Goal: Task Accomplishment & Management: Manage account settings

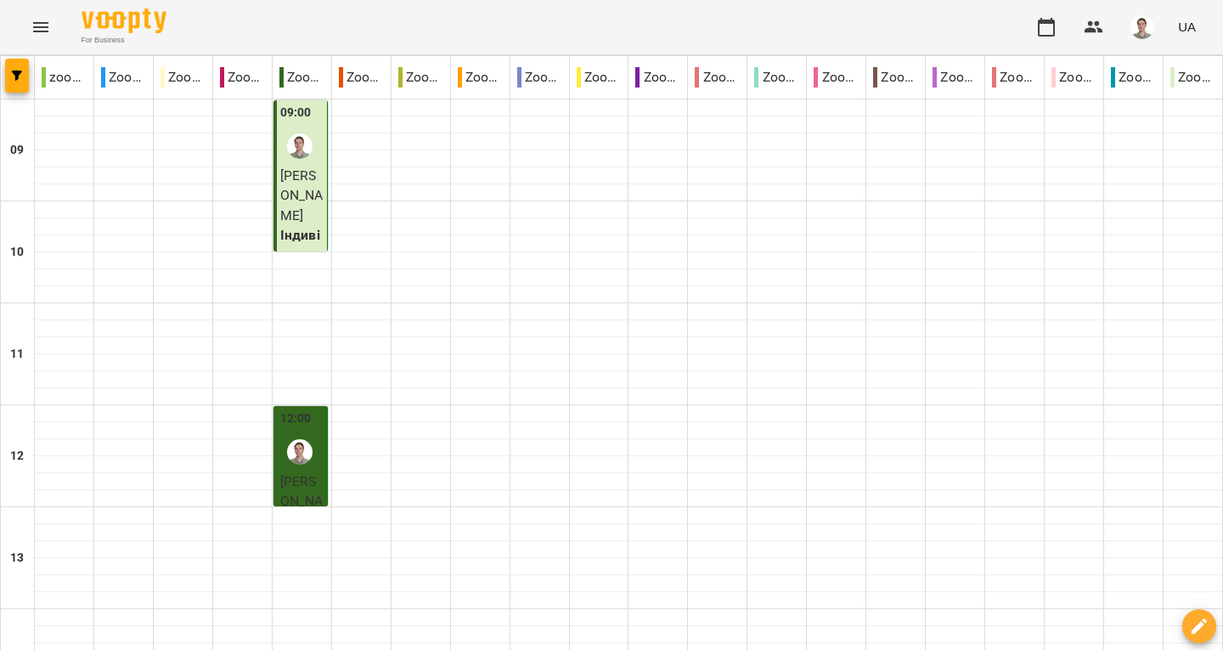
scroll to position [934, 0]
type input "**********"
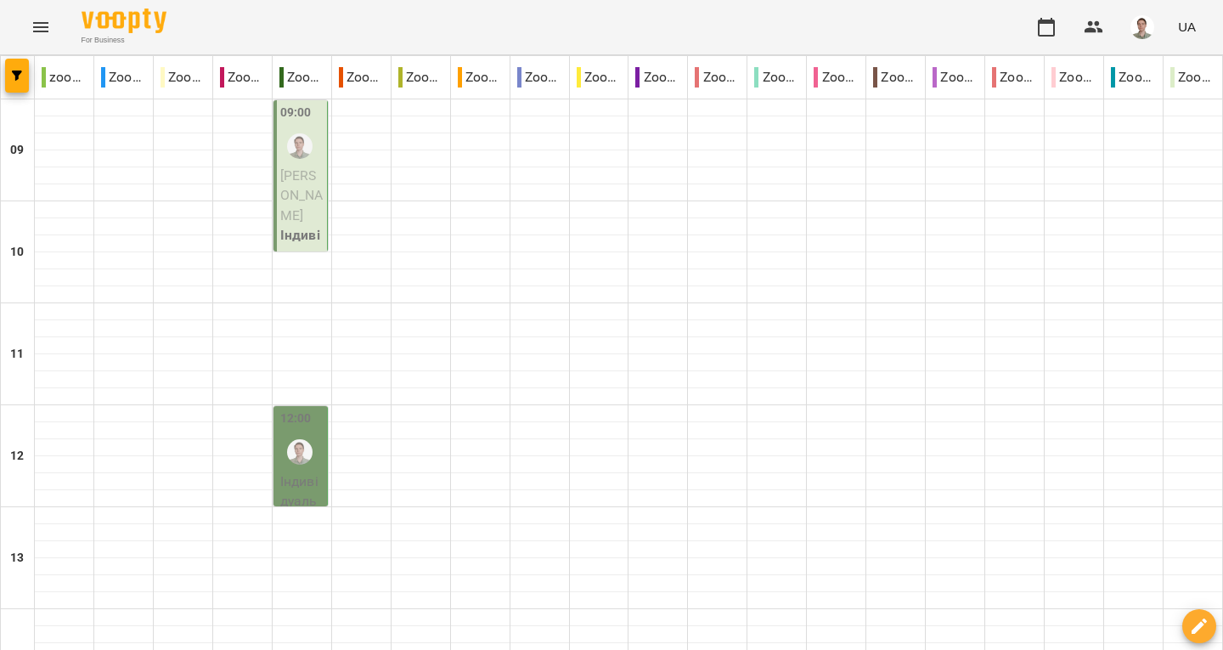
scroll to position [989, 0]
type input "**********"
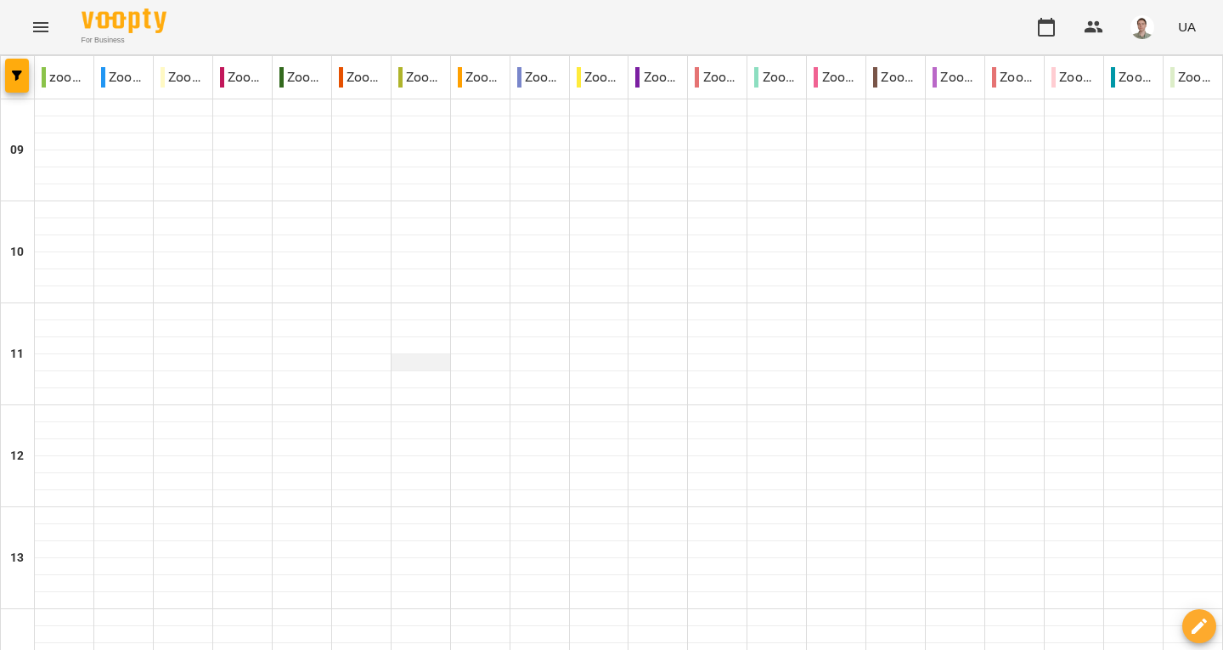
scroll to position [425, 0]
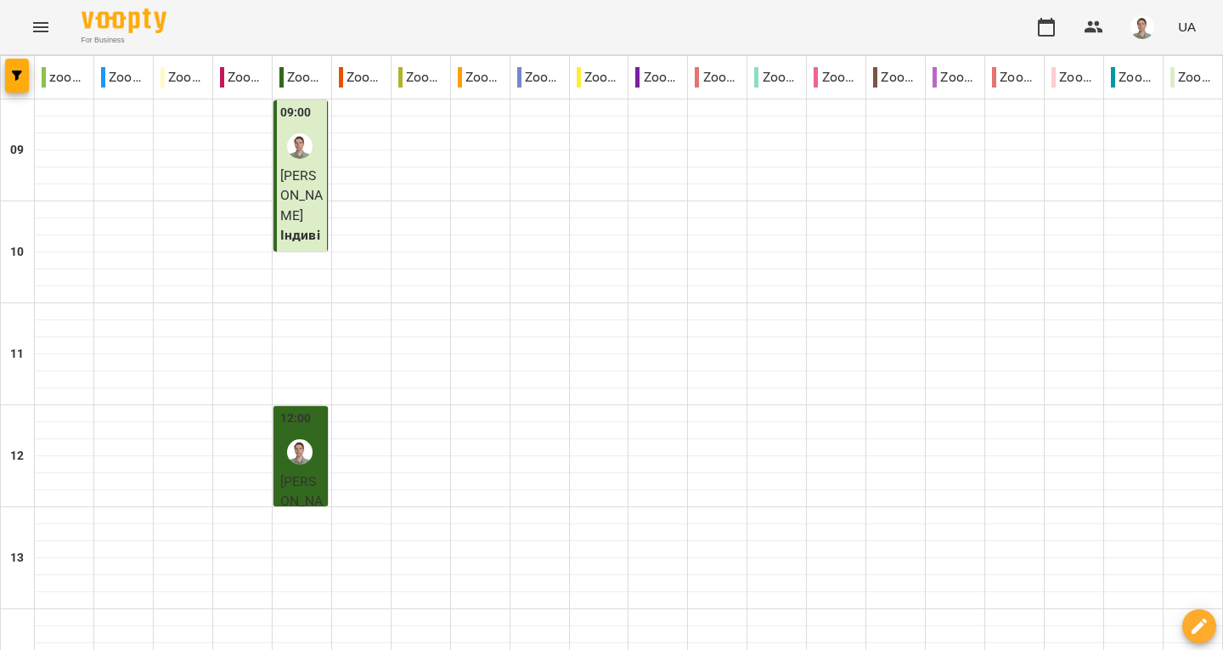
scroll to position [819, 0]
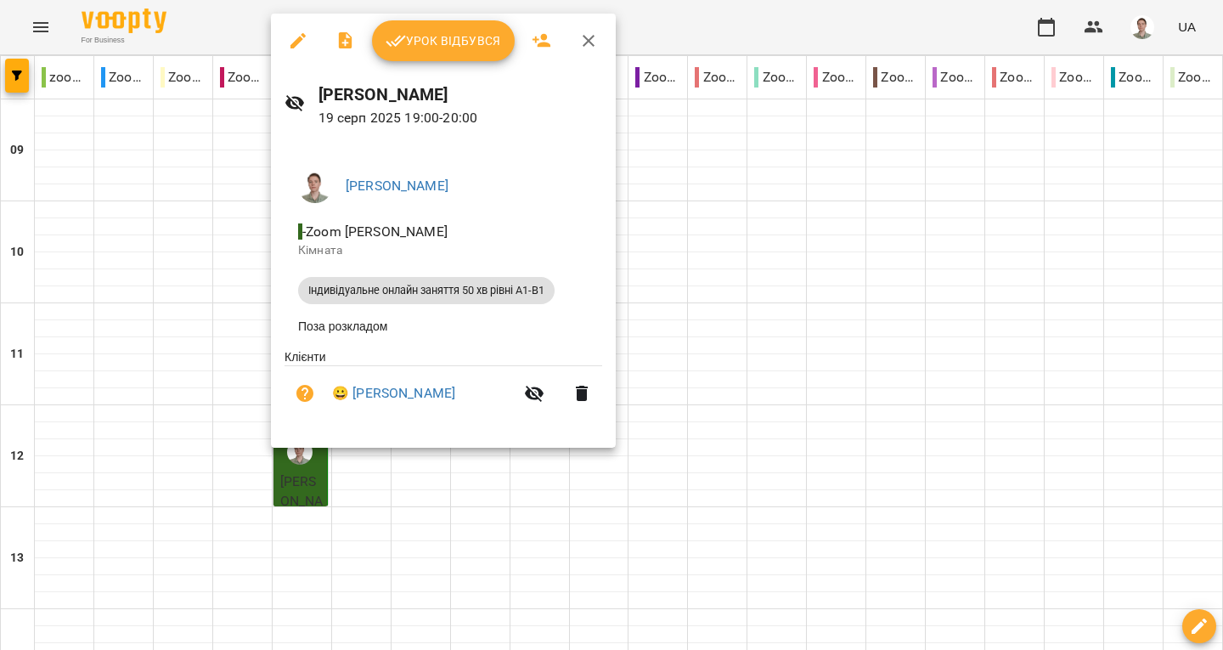
click at [593, 35] on icon "button" at bounding box center [588, 41] width 20 height 20
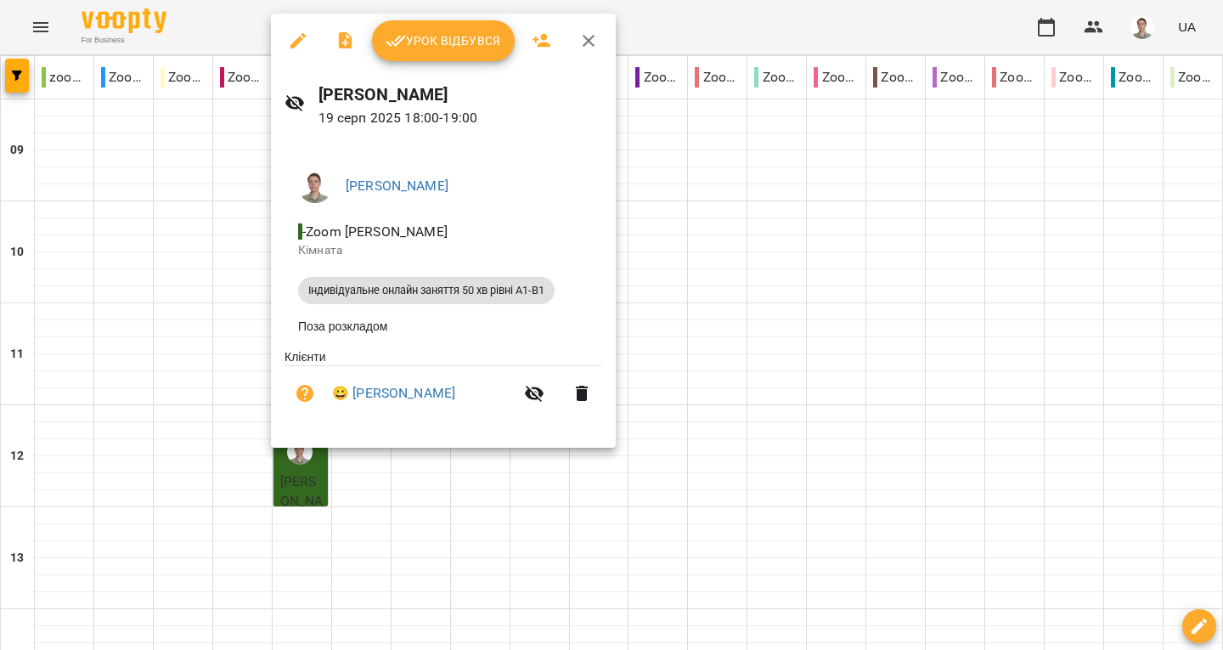
click at [588, 51] on button "button" at bounding box center [588, 40] width 41 height 41
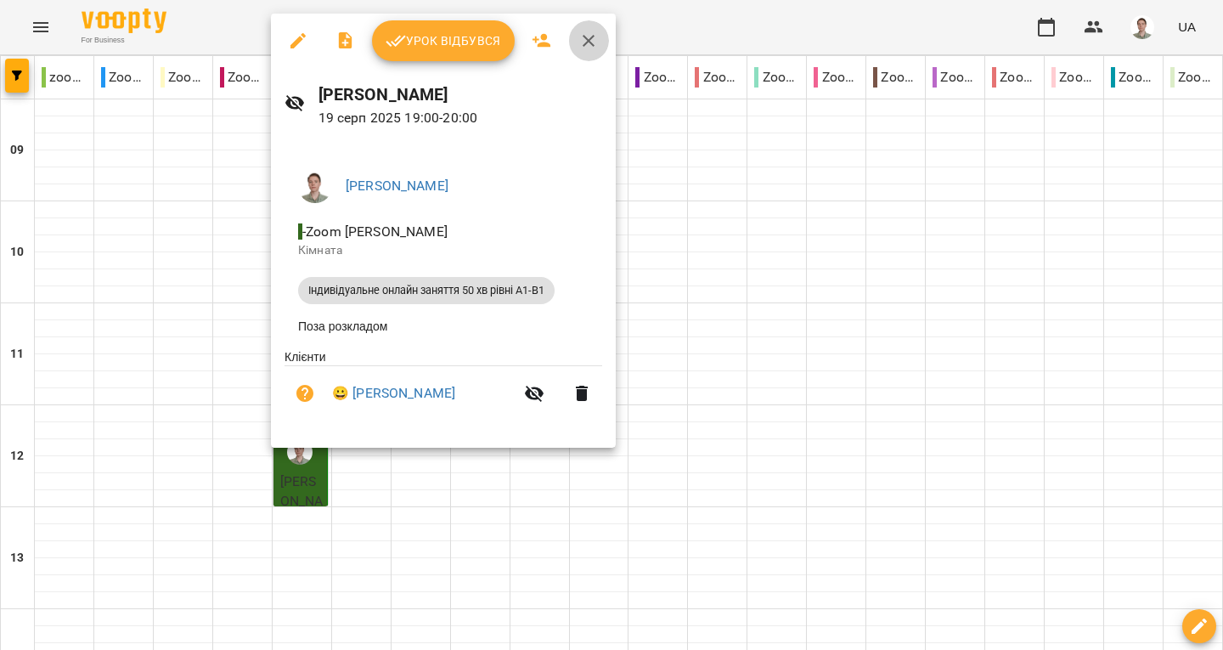
click at [591, 39] on icon "button" at bounding box center [588, 41] width 20 height 20
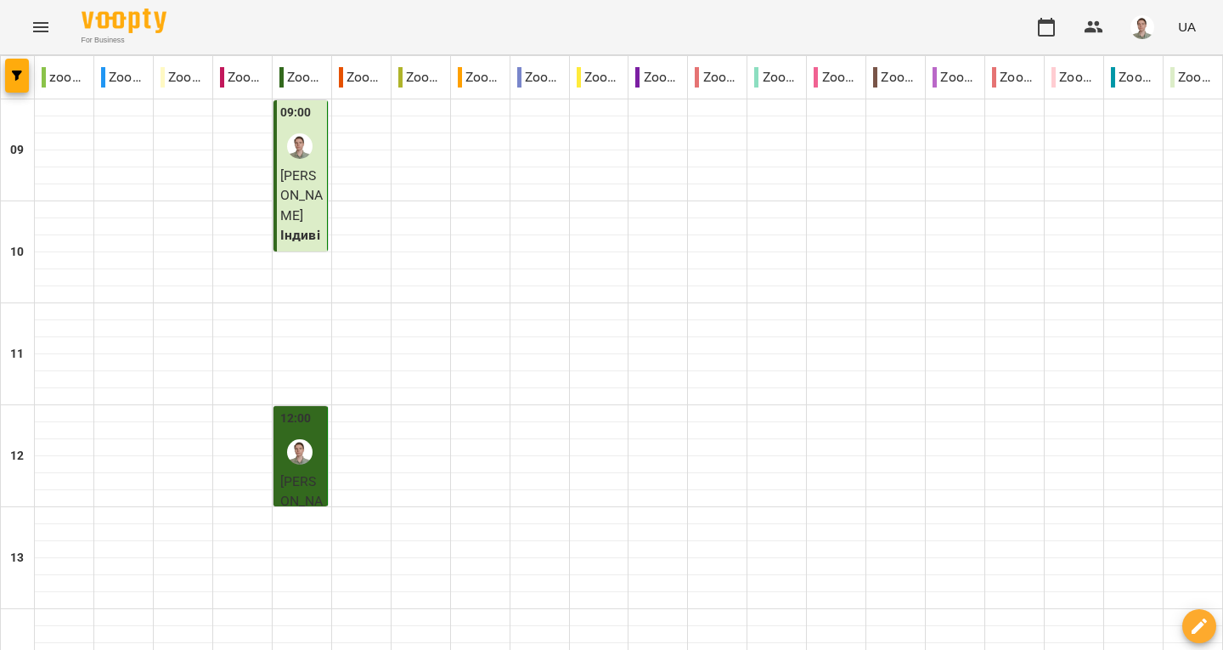
type input "**********"
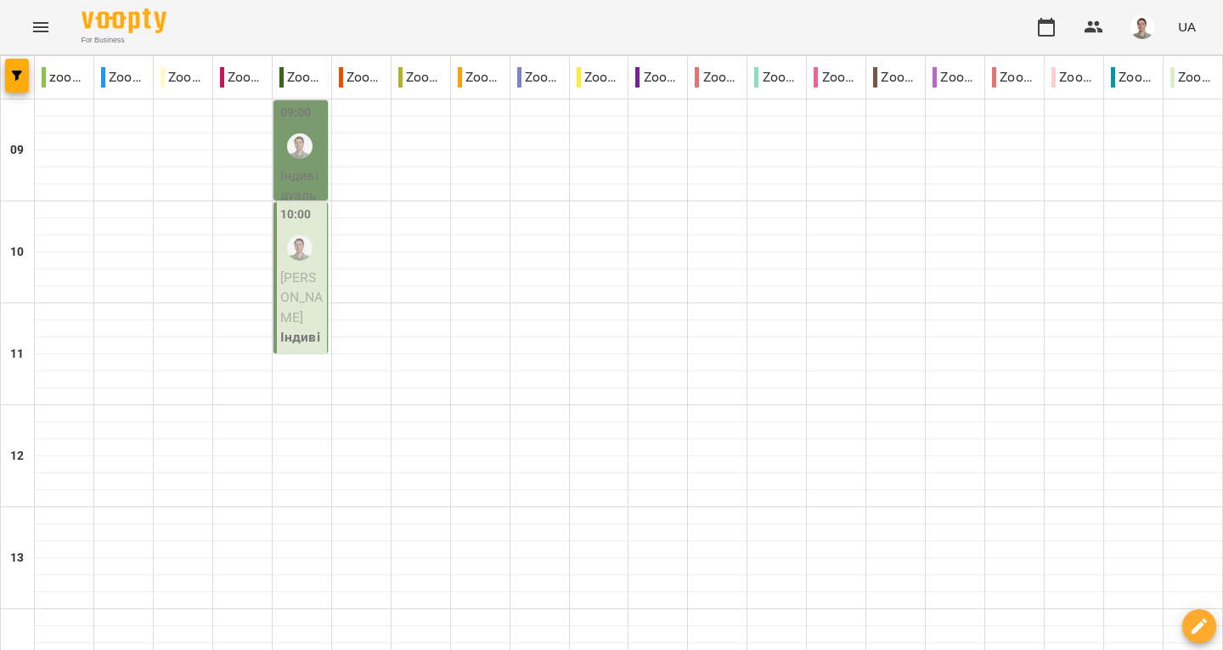
scroll to position [904, 0]
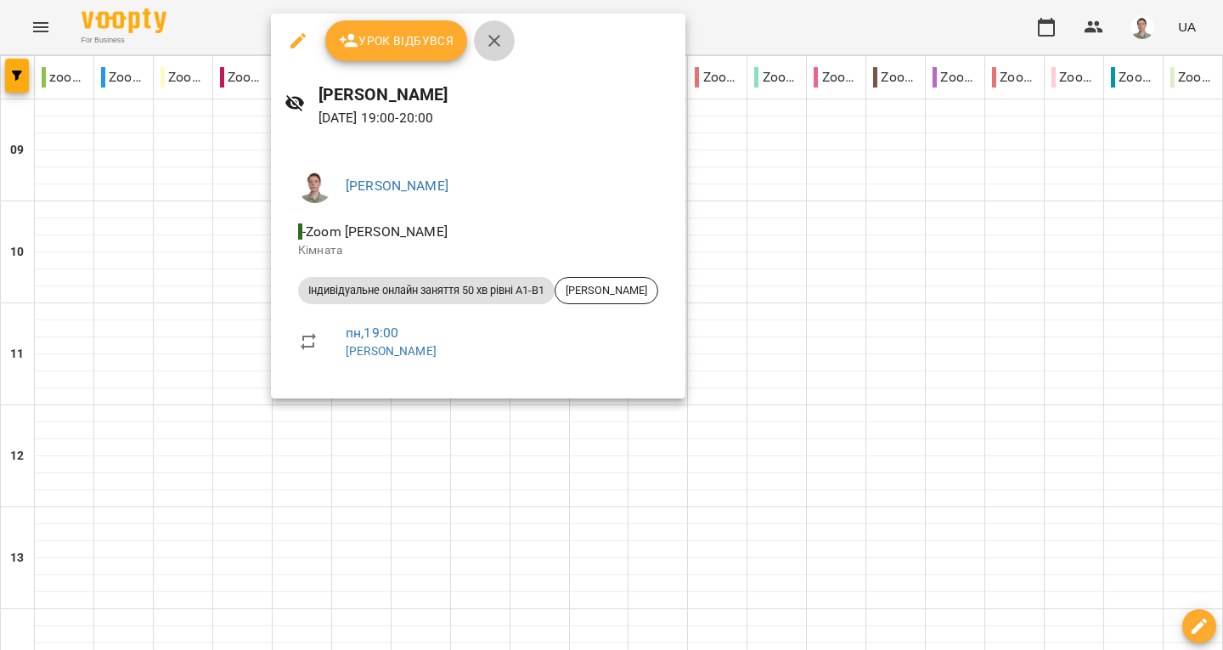
click at [497, 38] on icon "button" at bounding box center [494, 41] width 20 height 20
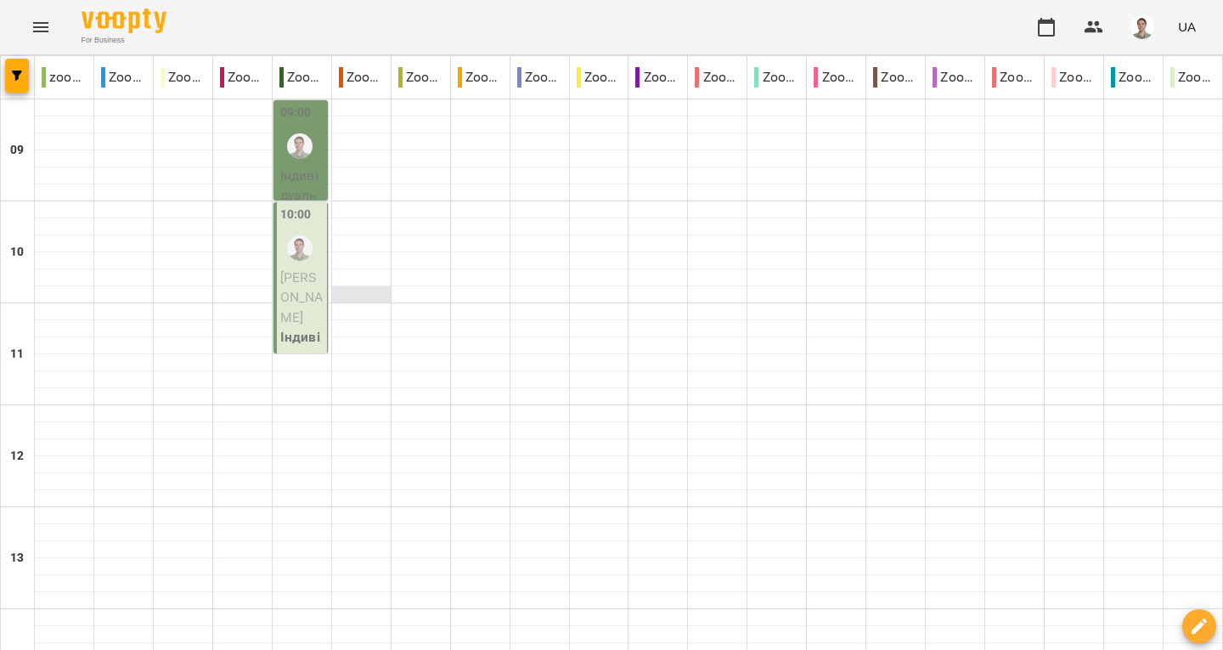
scroll to position [0, 0]
click at [300, 287] on p "[PERSON_NAME]" at bounding box center [301, 297] width 43 height 60
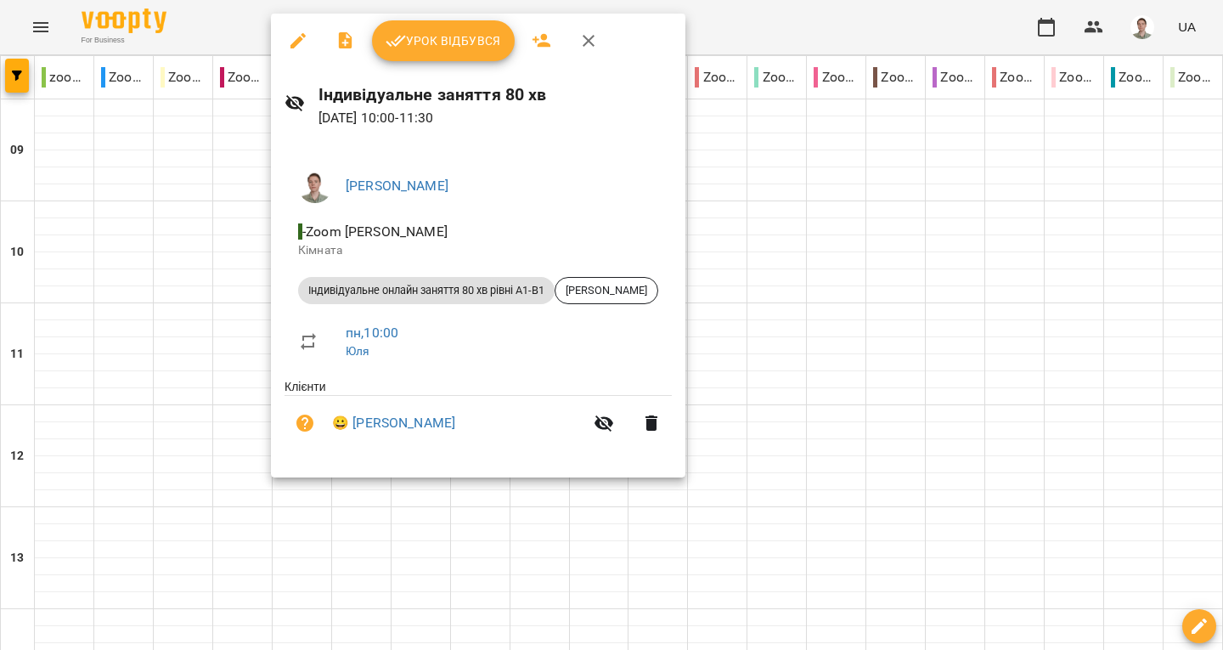
click at [581, 41] on icon "button" at bounding box center [588, 41] width 20 height 20
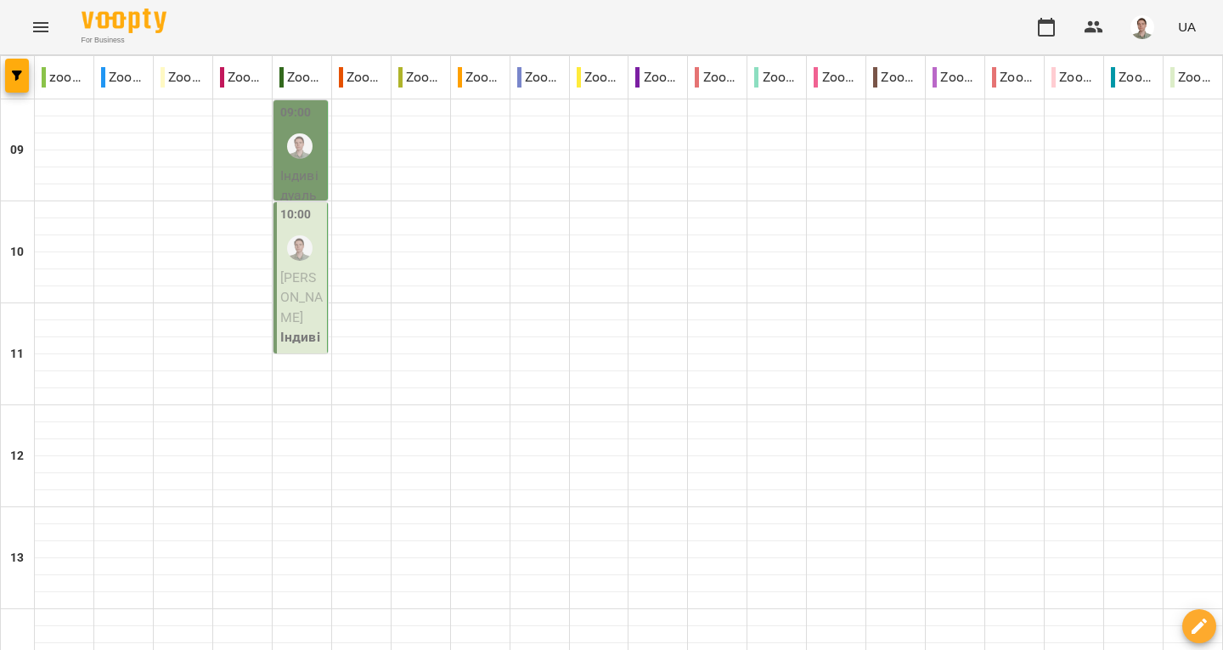
click at [296, 160] on div at bounding box center [299, 146] width 39 height 39
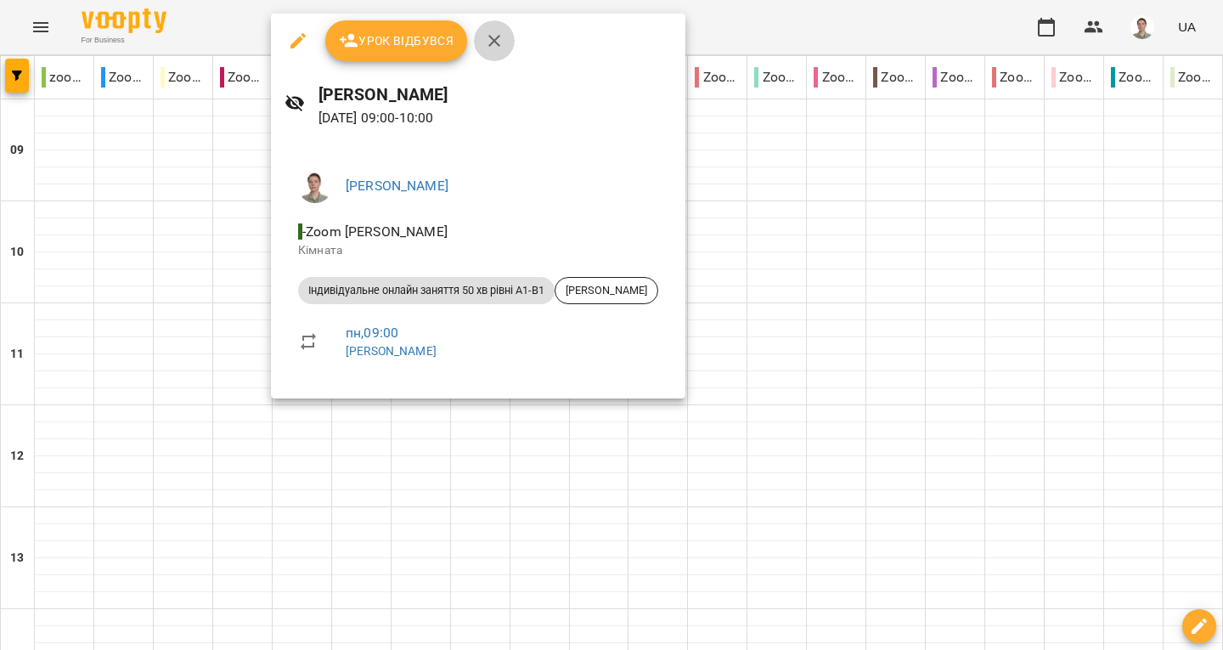
click at [487, 54] on button "button" at bounding box center [494, 40] width 41 height 41
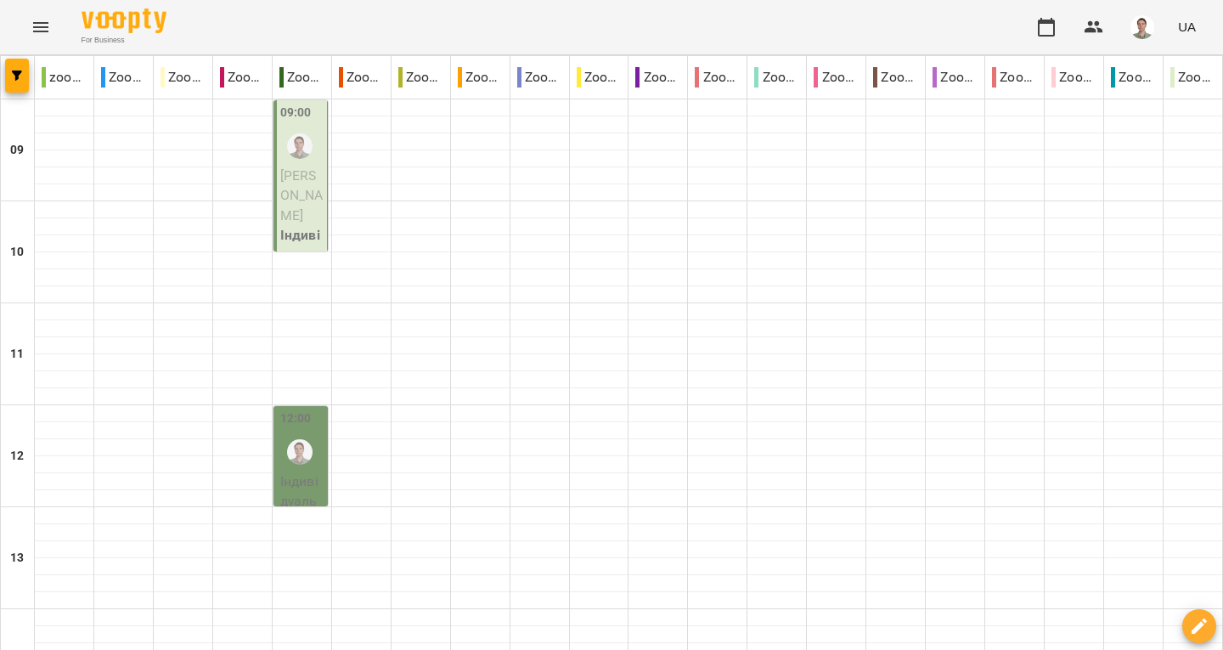
scroll to position [989, 0]
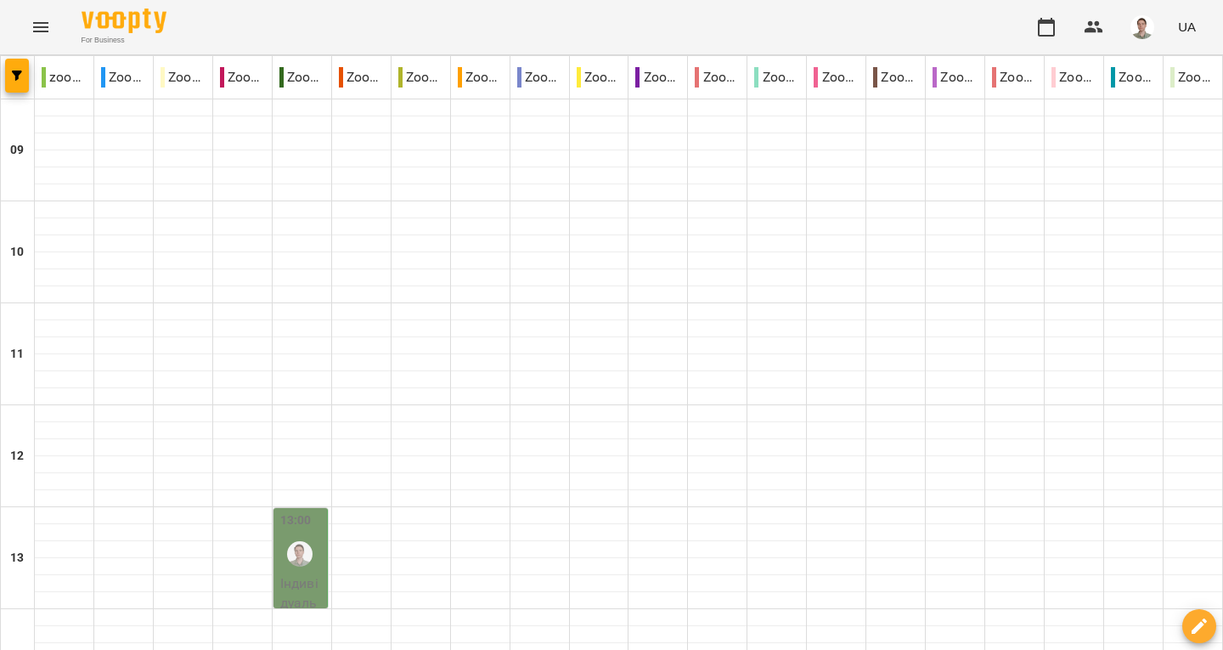
type input "**********"
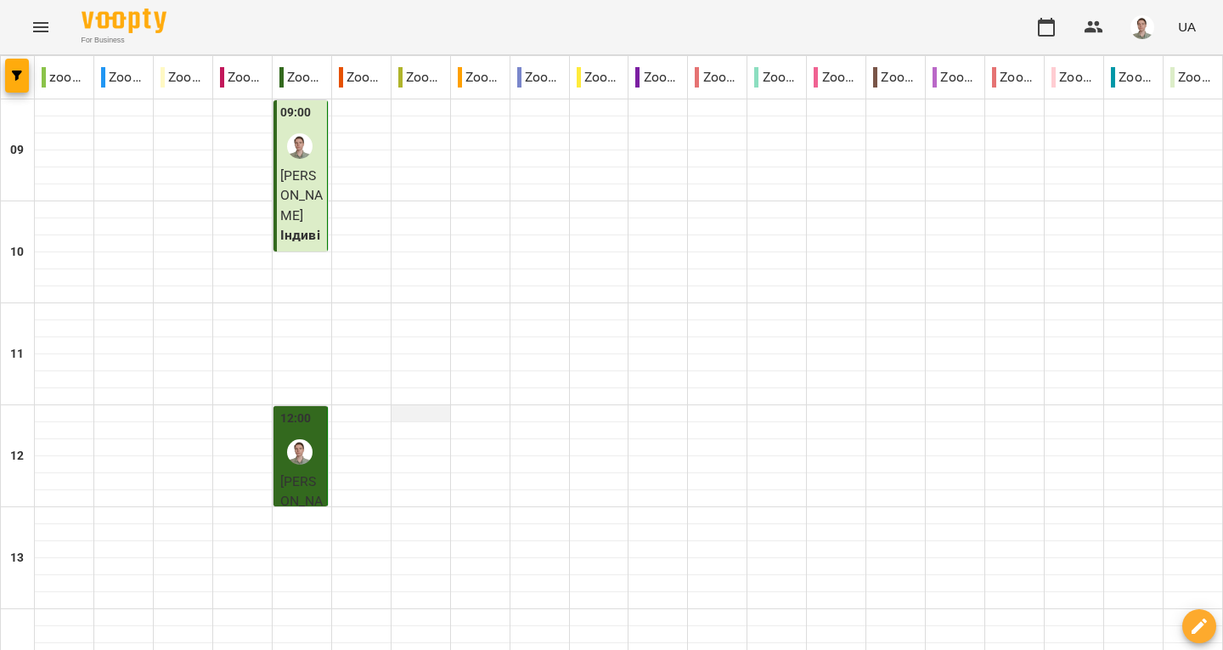
scroll to position [764, 0]
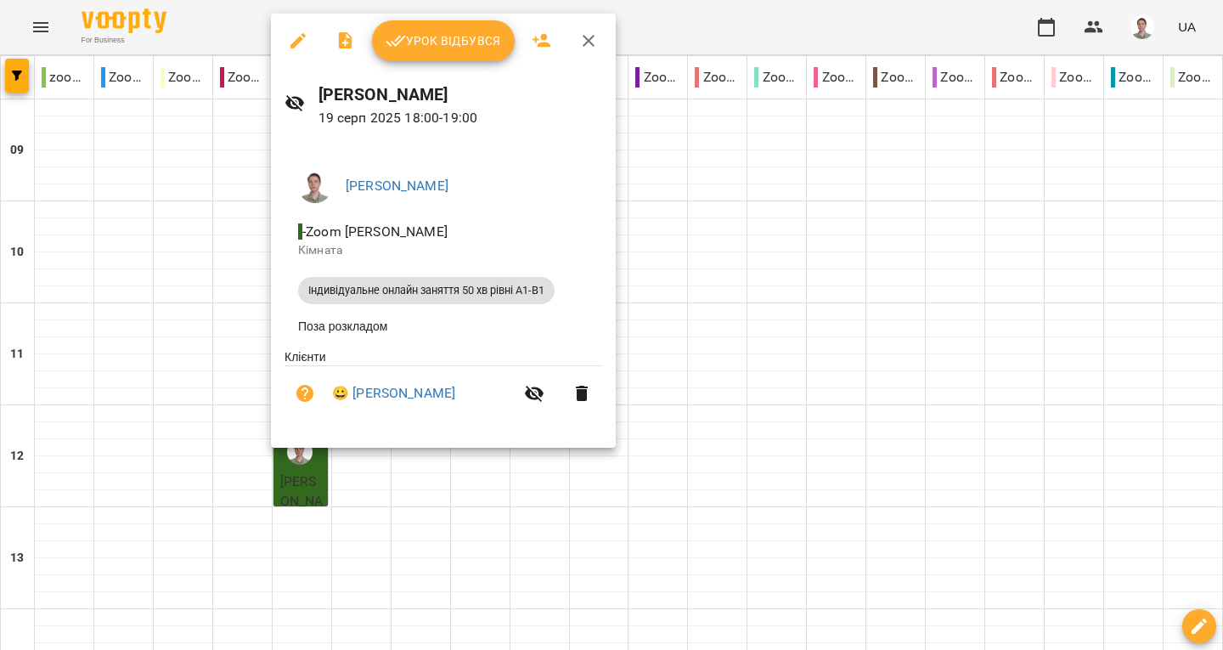
click at [428, 46] on span "Урок відбувся" at bounding box center [442, 41] width 115 height 20
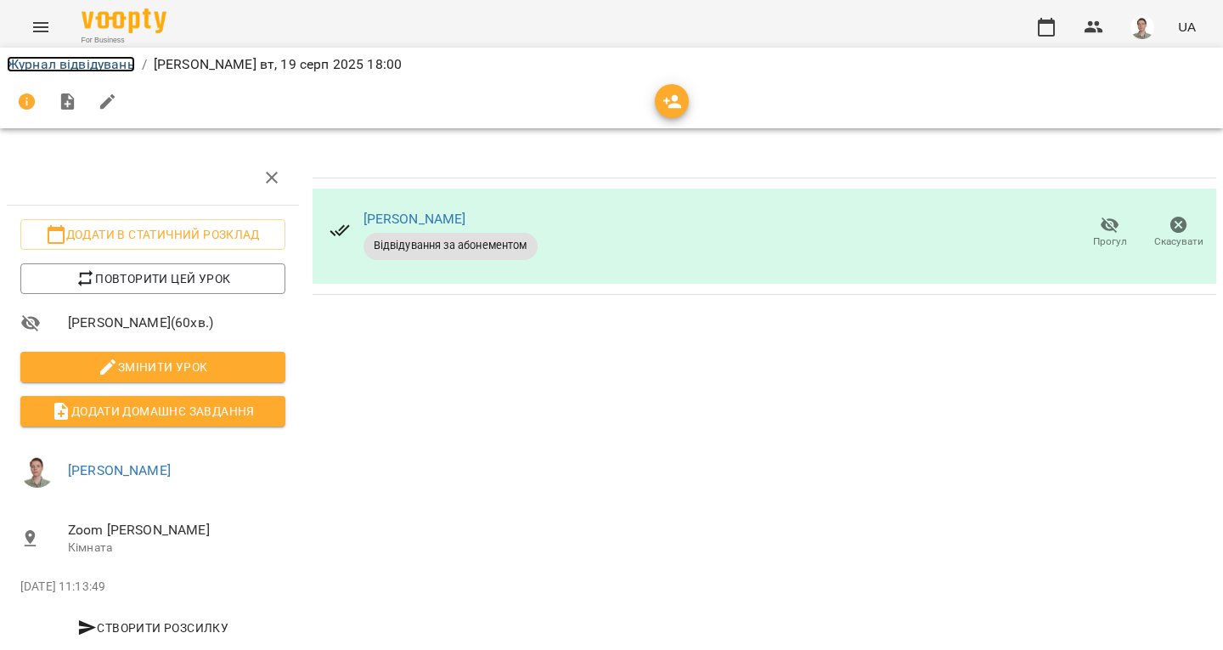
click at [79, 61] on link "Журнал відвідувань" at bounding box center [71, 64] width 128 height 16
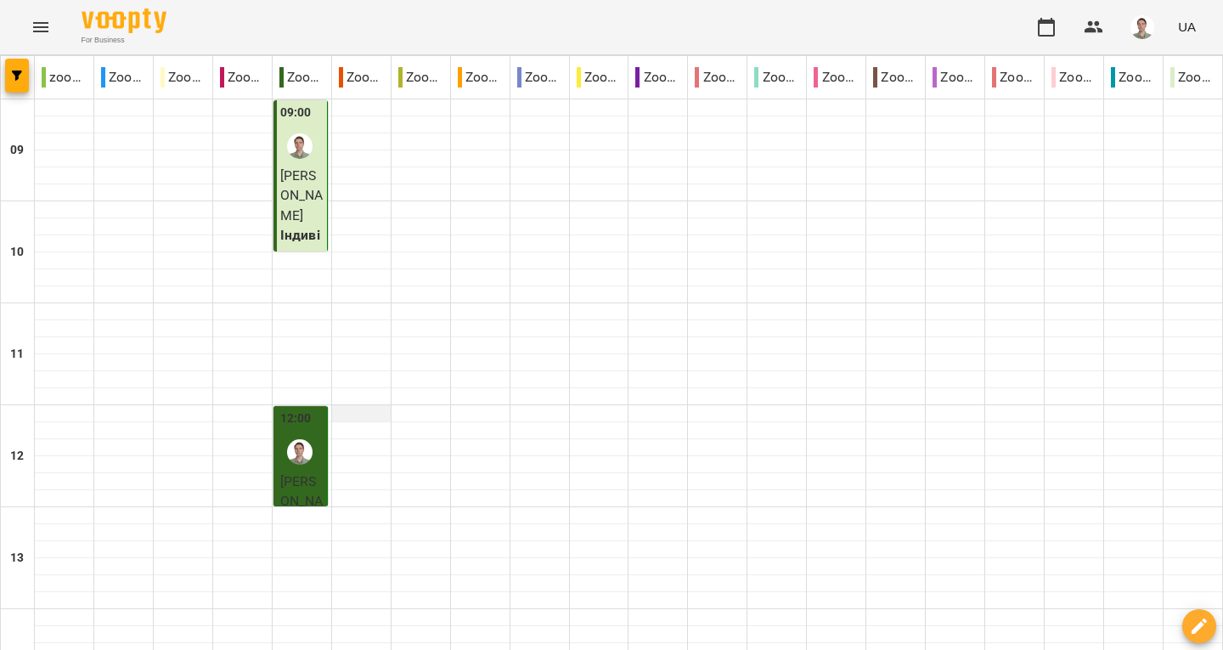
scroll to position [904, 0]
